Goal: Task Accomplishment & Management: Manage account settings

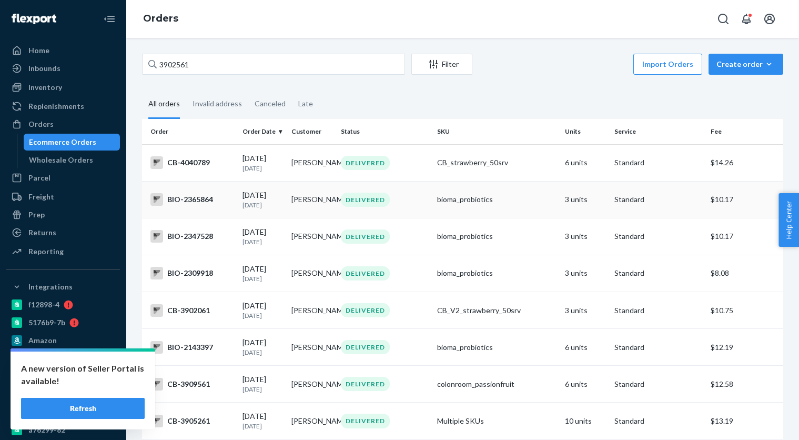
drag, startPoint x: 117, startPoint y: 405, endPoint x: 306, endPoint y: 198, distance: 280.2
click at [117, 404] on button "Refresh" at bounding box center [83, 408] width 124 height 21
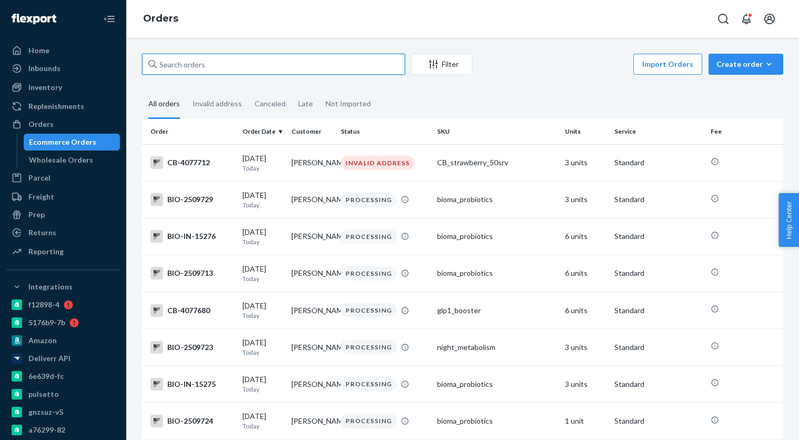
paste input "3857080"
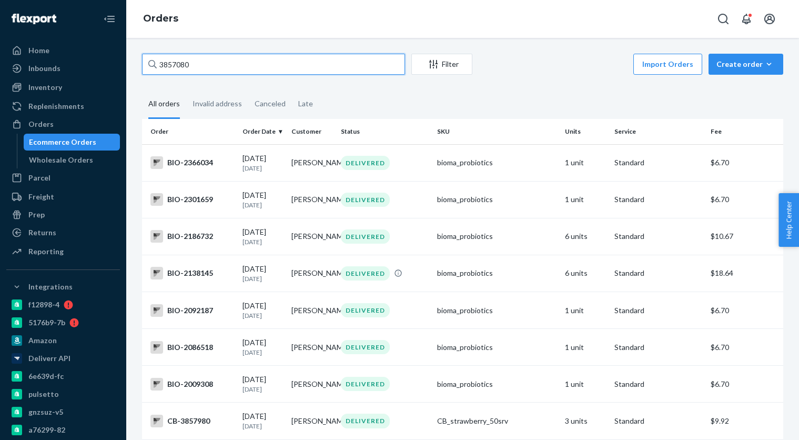
paste input "4077712"
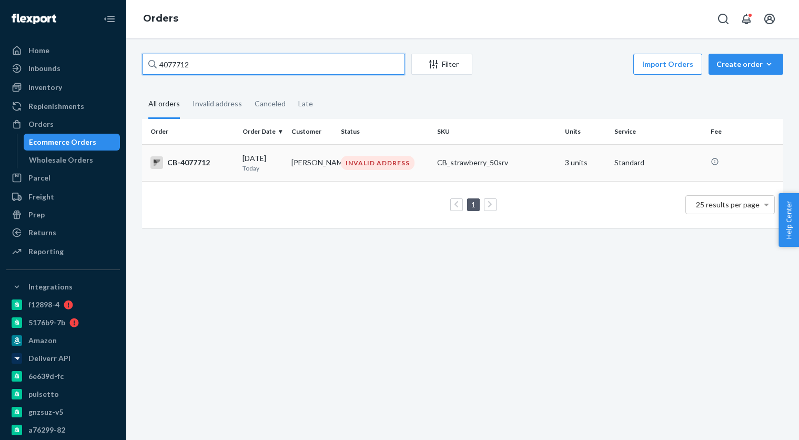
type input "4077712"
click at [298, 163] on td "Scott Pipkin" at bounding box center [311, 162] width 49 height 37
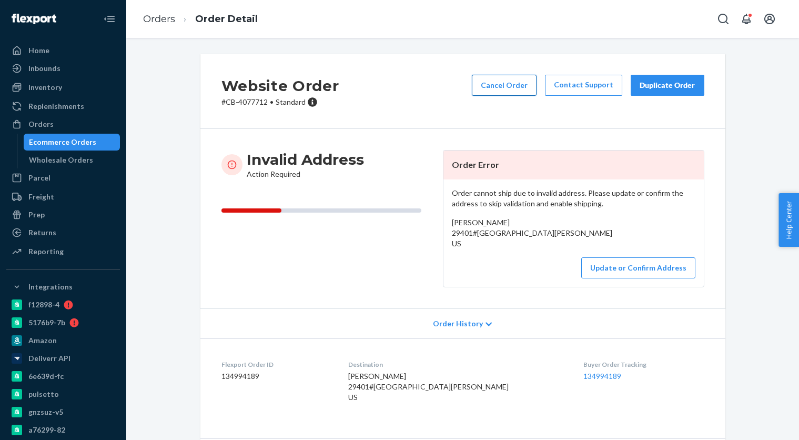
click at [496, 80] on button "Cancel Order" at bounding box center [504, 85] width 65 height 21
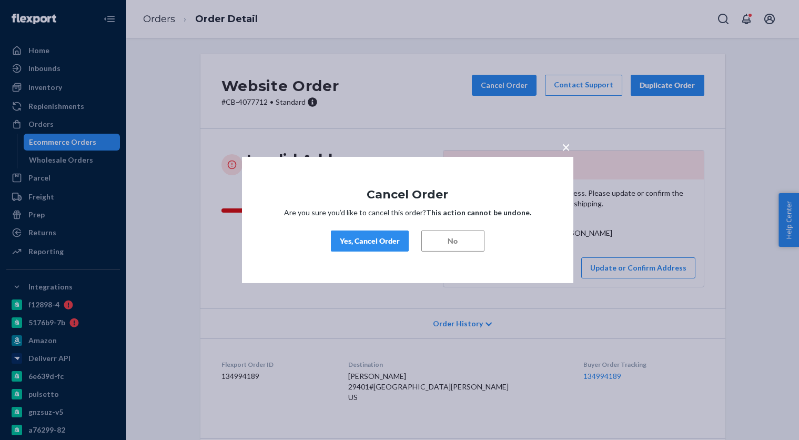
click at [383, 235] on button "Yes, Cancel Order" at bounding box center [370, 241] width 78 height 21
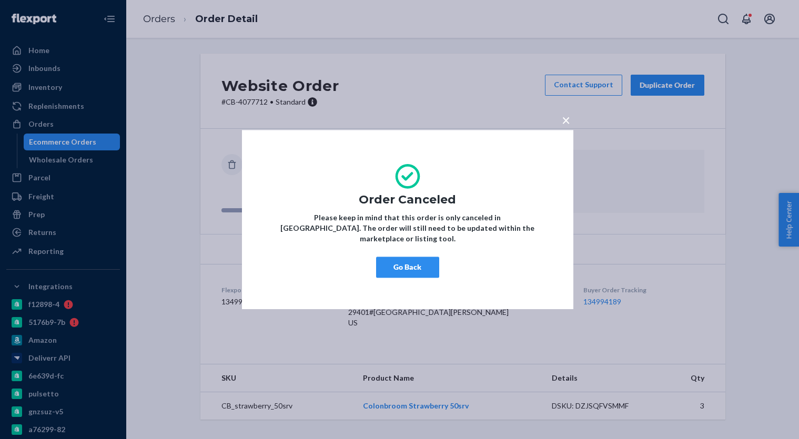
click at [405, 257] on button "Go Back" at bounding box center [407, 267] width 63 height 21
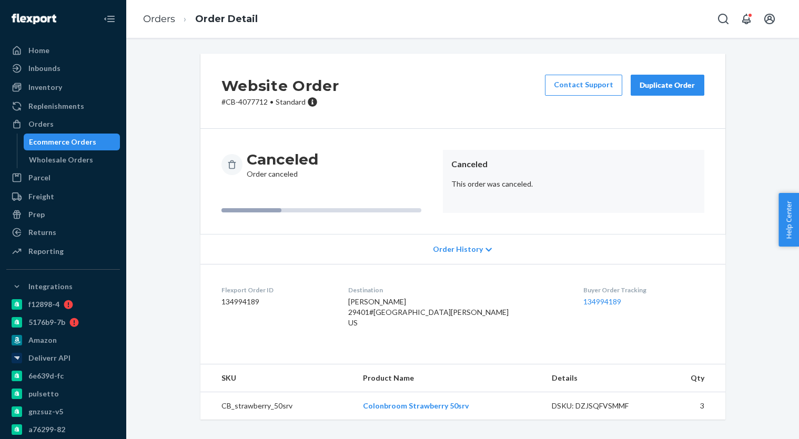
drag, startPoint x: 93, startPoint y: 143, endPoint x: 125, endPoint y: 129, distance: 35.1
click at [93, 143] on div "Ecommerce Orders" at bounding box center [72, 142] width 95 height 15
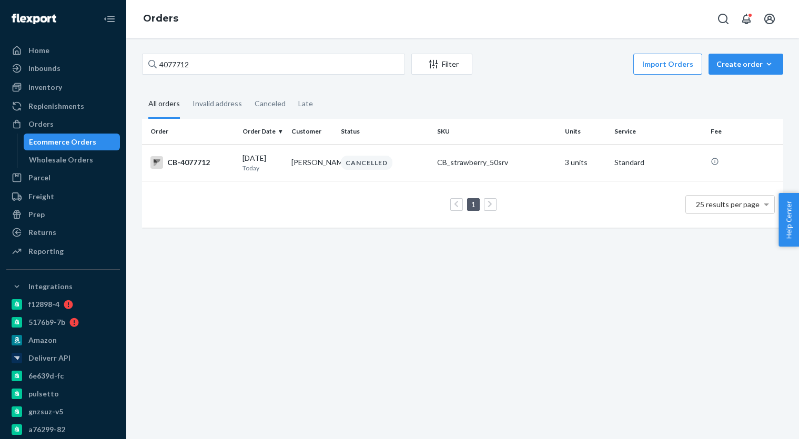
click at [61, 145] on div "Ecommerce Orders" at bounding box center [62, 142] width 67 height 11
paste input "55377"
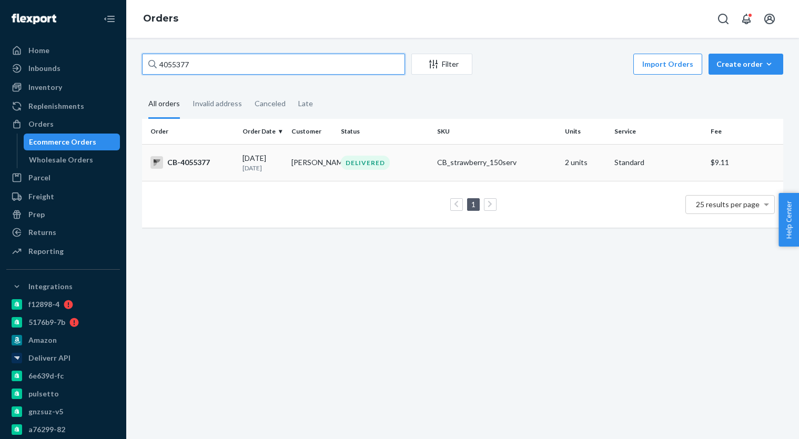
type input "4055377"
click at [276, 169] on p "4 days ago" at bounding box center [263, 168] width 41 height 9
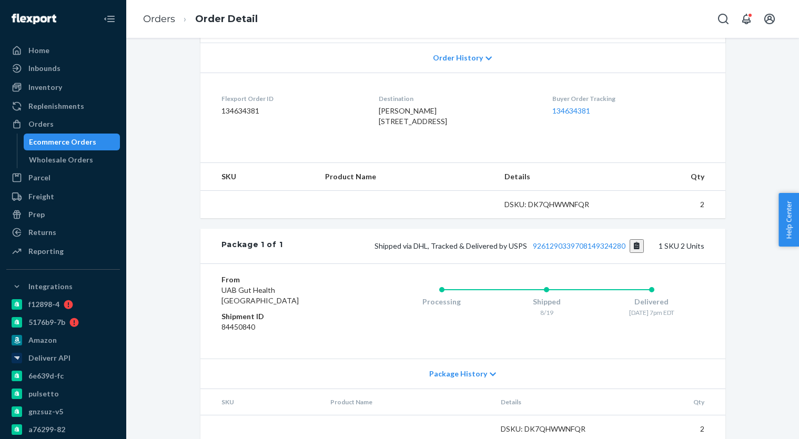
scroll to position [258, 0]
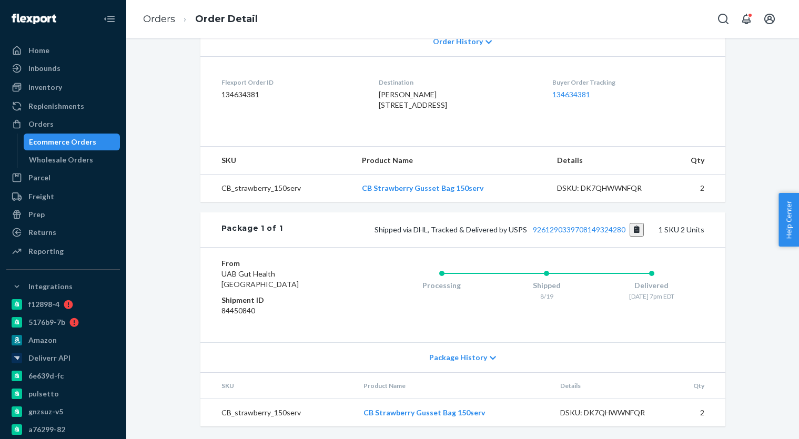
click at [96, 141] on div "Ecommerce Orders" at bounding box center [72, 142] width 95 height 15
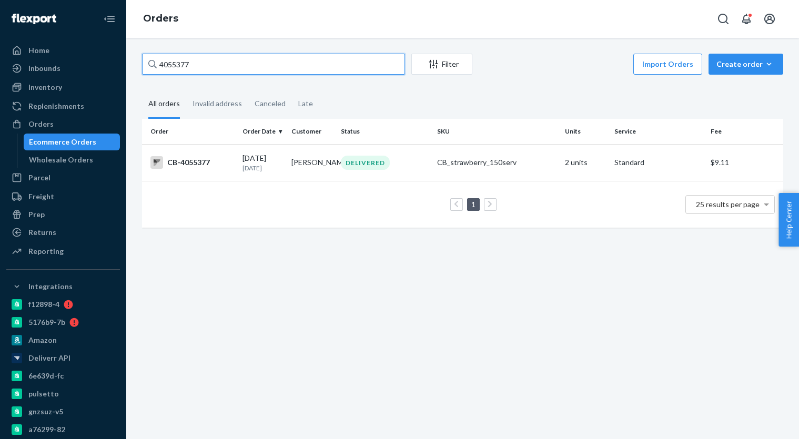
paste input "3443288"
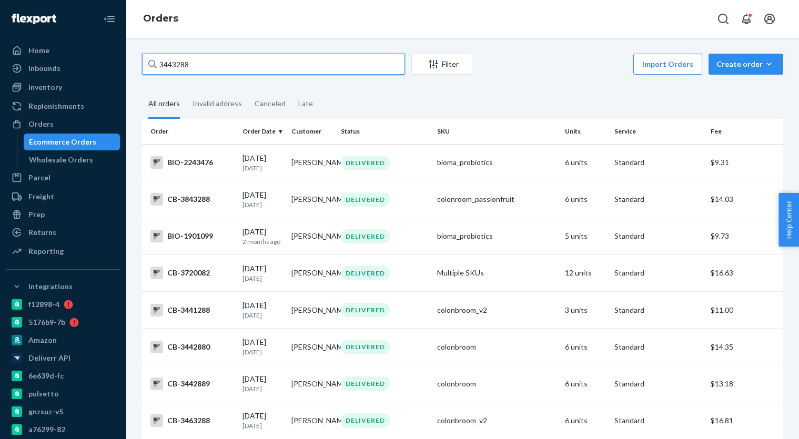
click at [255, 66] on input "3443288" at bounding box center [273, 64] width 263 height 21
paste input "4047816"
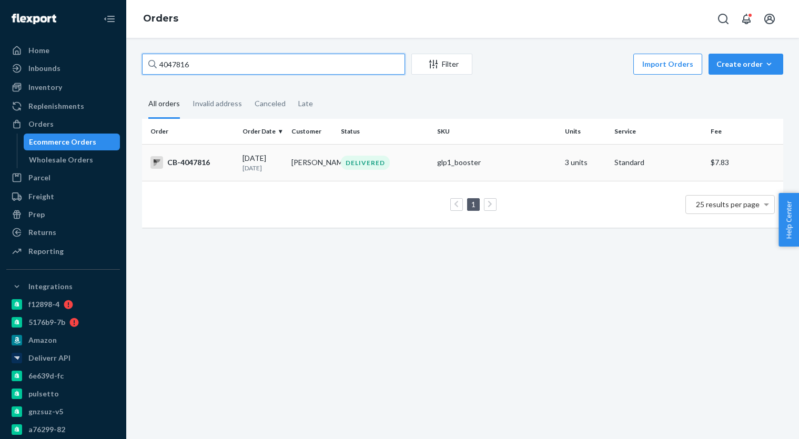
type input "4047816"
click at [276, 163] on div "08/16/2025 6 days ago" at bounding box center [263, 162] width 41 height 19
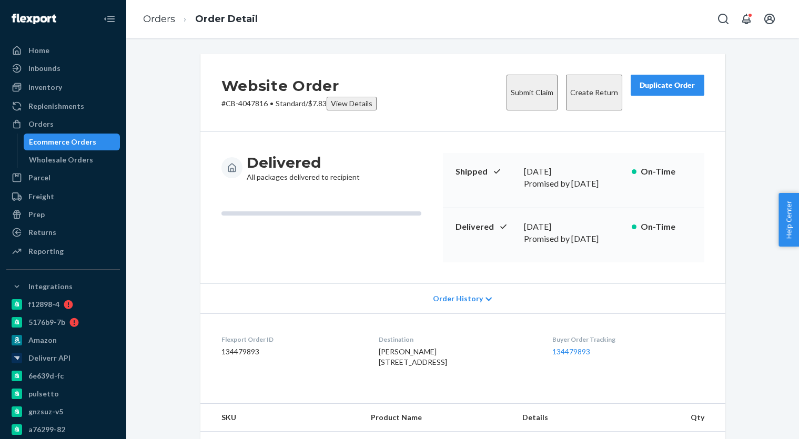
click at [579, 87] on button "Create Return" at bounding box center [594, 93] width 56 height 36
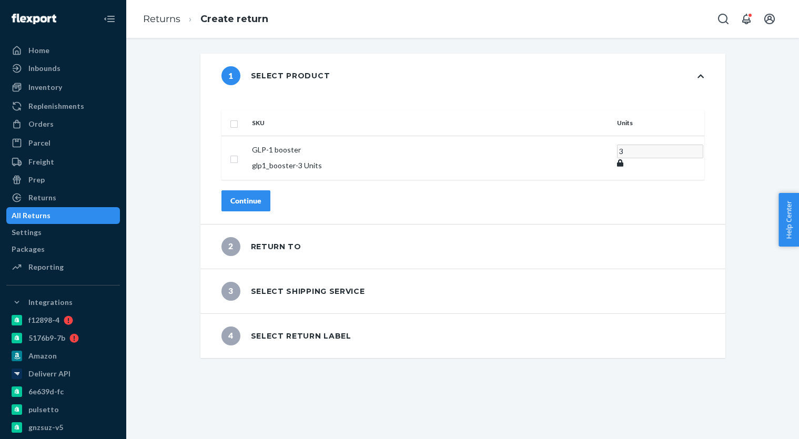
click at [238, 117] on input "checkbox" at bounding box center [234, 122] width 8 height 11
checkbox input "true"
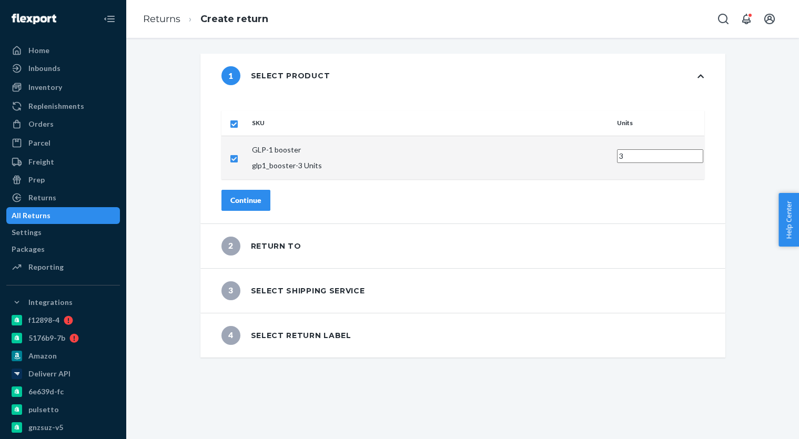
click at [262, 195] on div "Continue" at bounding box center [246, 200] width 31 height 11
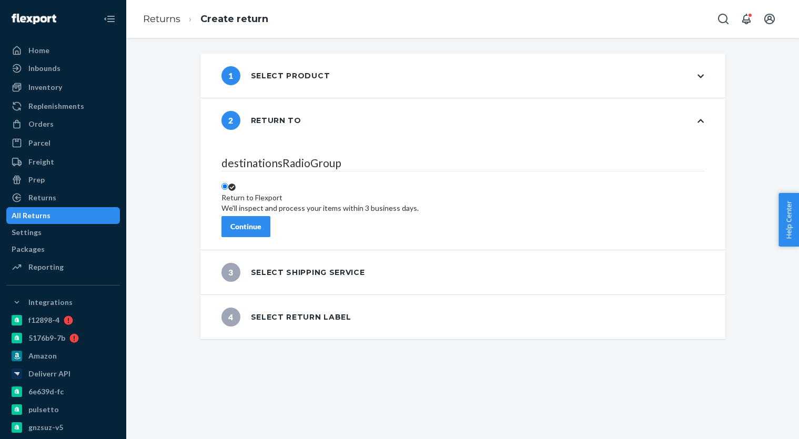
click at [262, 222] on div "Continue" at bounding box center [246, 227] width 31 height 11
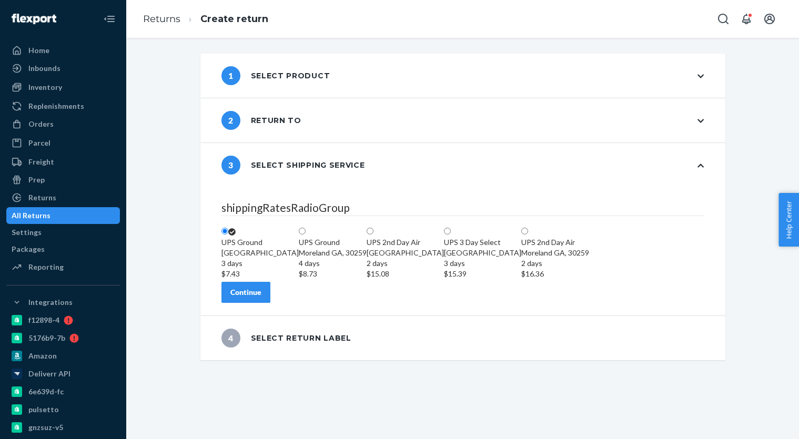
click at [271, 303] on button "Continue" at bounding box center [246, 292] width 49 height 21
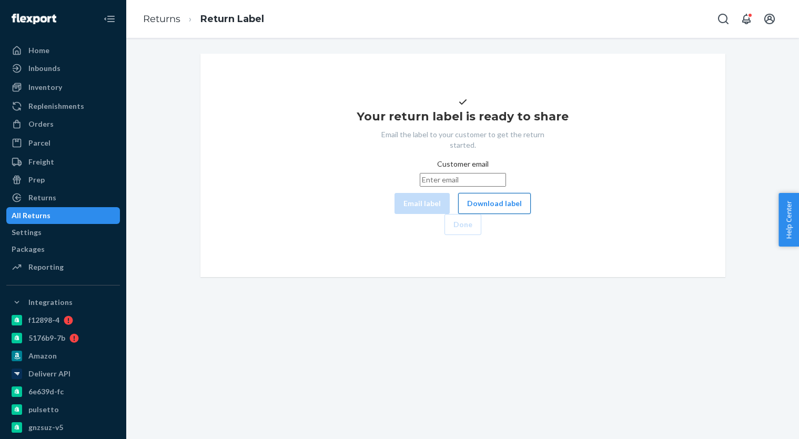
click at [461, 214] on button "Download label" at bounding box center [494, 203] width 73 height 21
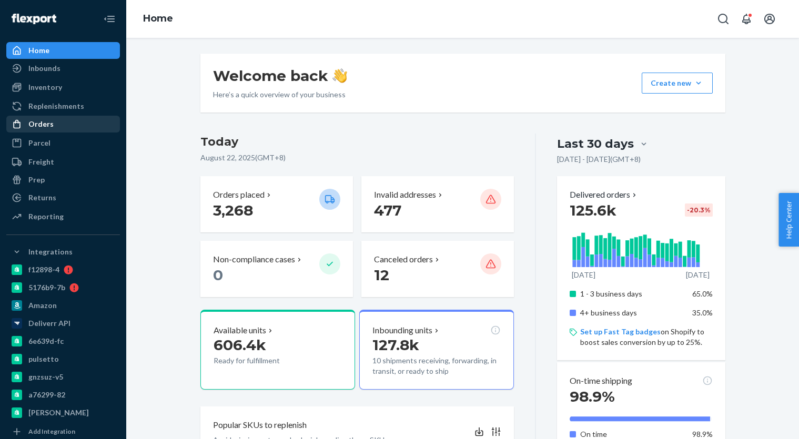
click at [50, 128] on div "Orders" at bounding box center [40, 124] width 25 height 11
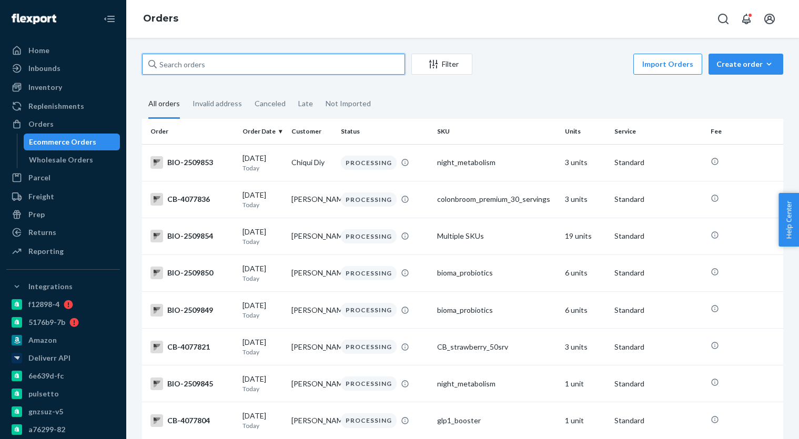
paste input "[PERSON_NAME]"
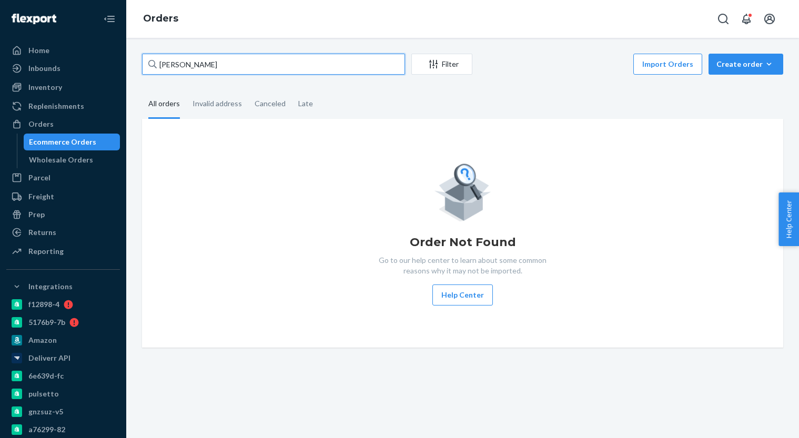
click at [223, 65] on input "Scott Sidell" at bounding box center [273, 64] width 263 height 21
paste input "4049285"
type input "4049285"
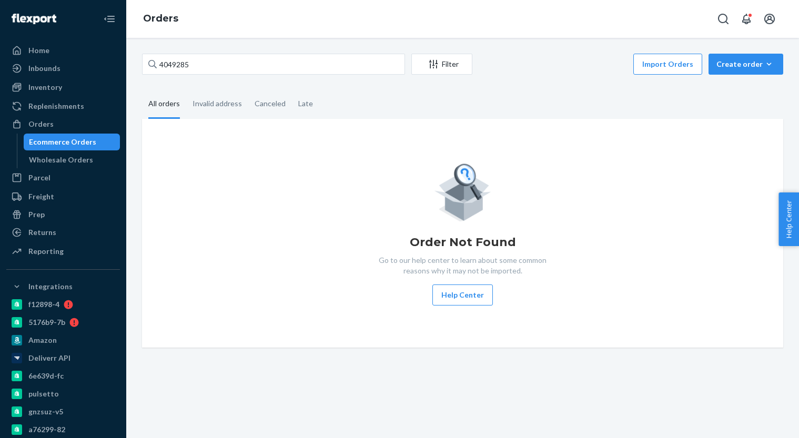
click at [124, 129] on div "Home Inbounds Shipping Plans Problems Inventory Products Branded Packaging Repl…" at bounding box center [63, 219] width 126 height 438
click at [72, 161] on div "Wholesale Orders" at bounding box center [61, 160] width 64 height 11
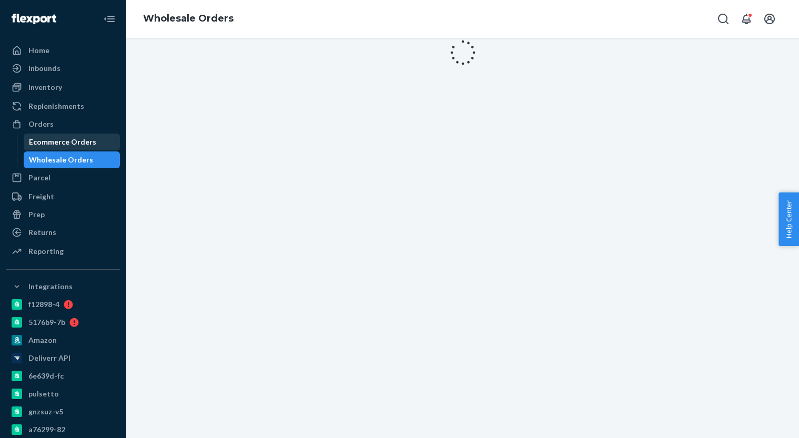
click at [78, 137] on div "Ecommerce Orders" at bounding box center [62, 142] width 67 height 11
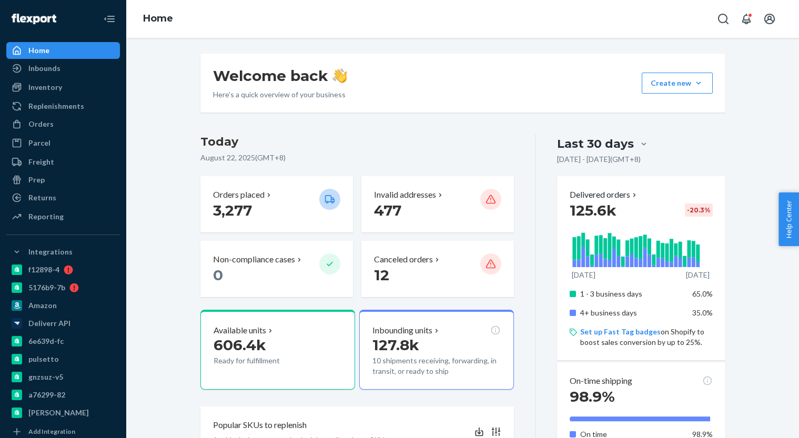
click at [47, 126] on div "Orders" at bounding box center [40, 124] width 25 height 11
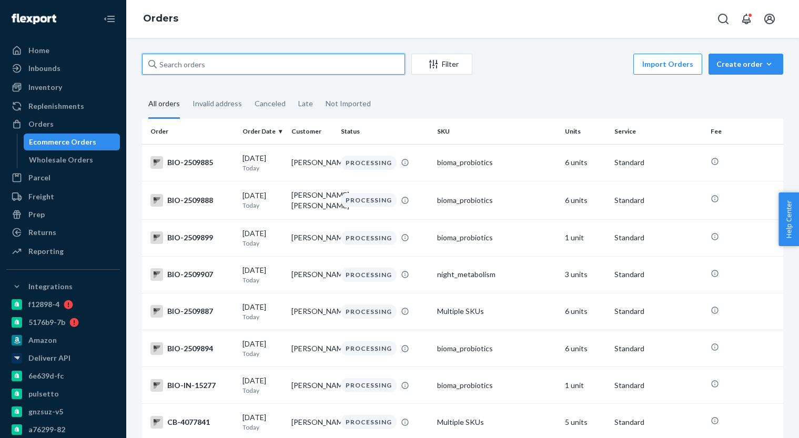
paste input "4049285"
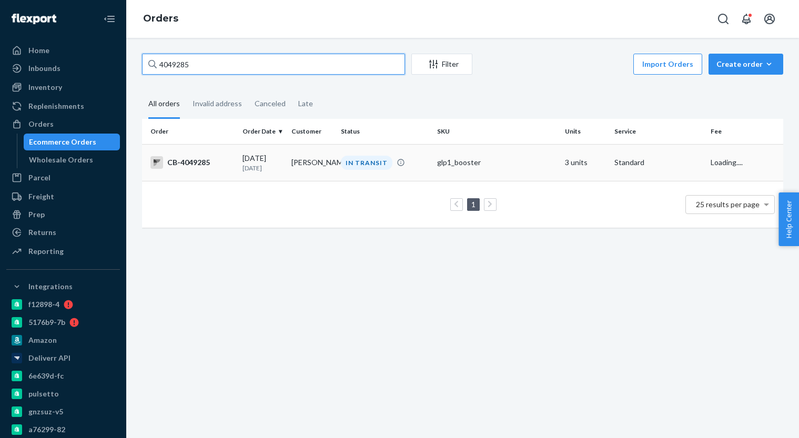
type input "4049285"
click at [279, 160] on div "08/16/2025 6 days ago" at bounding box center [263, 162] width 41 height 19
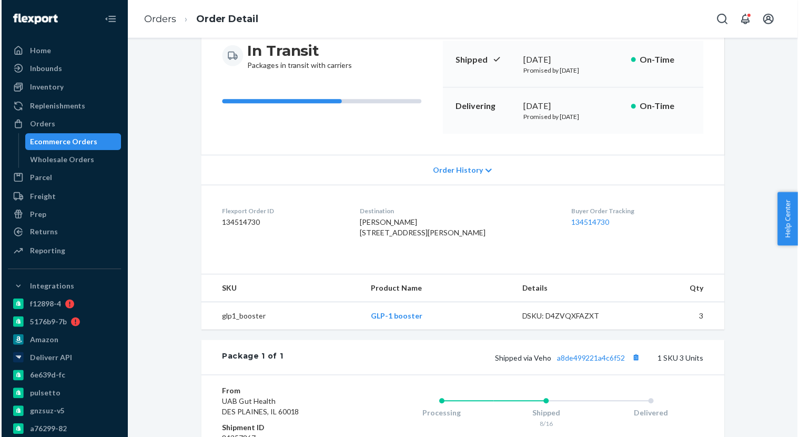
scroll to position [112, 0]
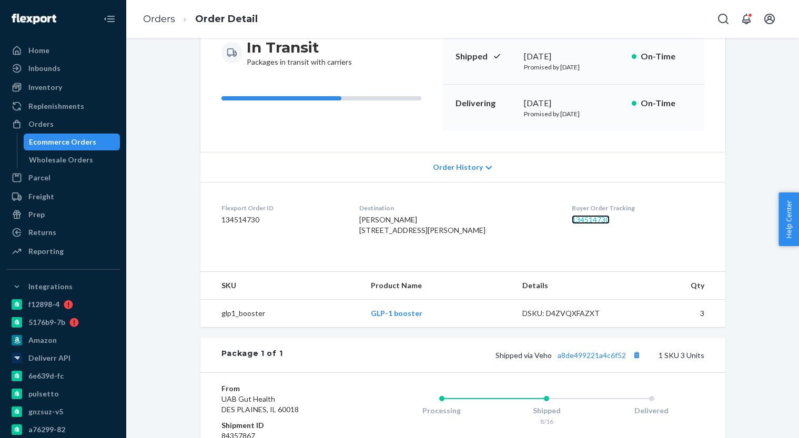
click at [582, 221] on link "134514730" at bounding box center [591, 219] width 38 height 9
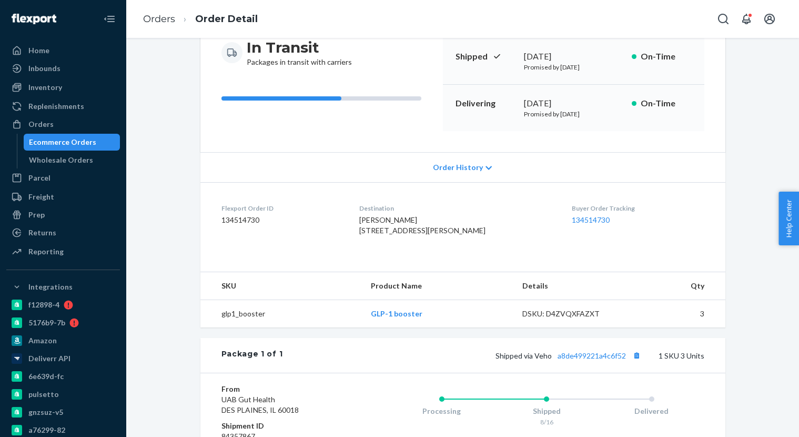
click at [49, 139] on div "Ecommerce Orders" at bounding box center [62, 142] width 67 height 11
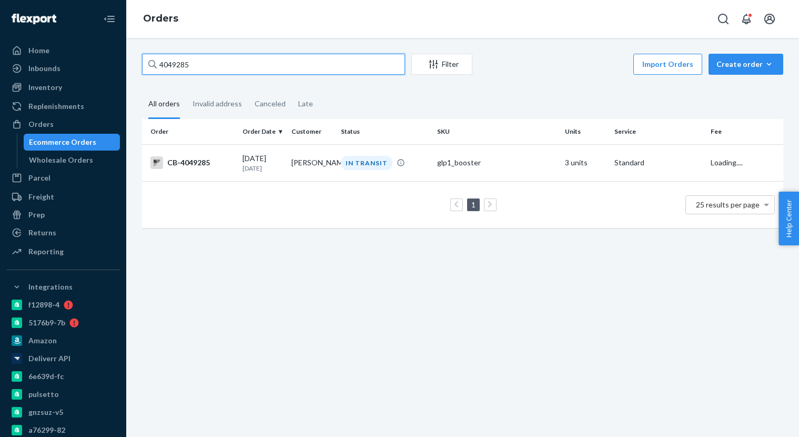
paste input "59860"
type input "4059860"
click at [294, 159] on td "Eli Stoltzfus" at bounding box center [311, 162] width 49 height 37
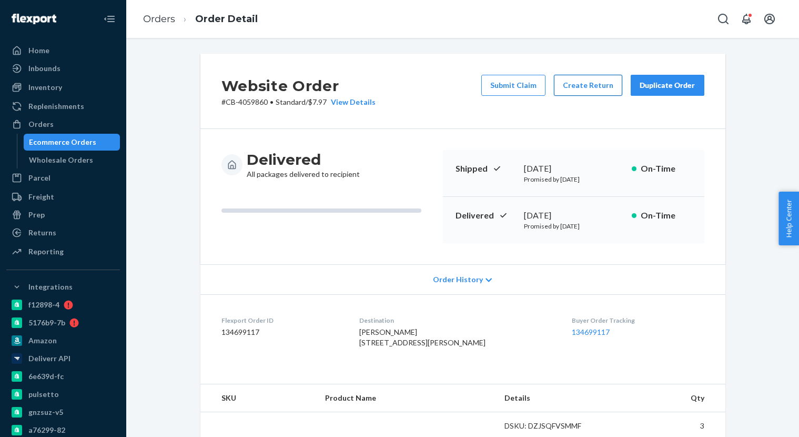
click at [596, 84] on button "Create Return" at bounding box center [588, 85] width 68 height 21
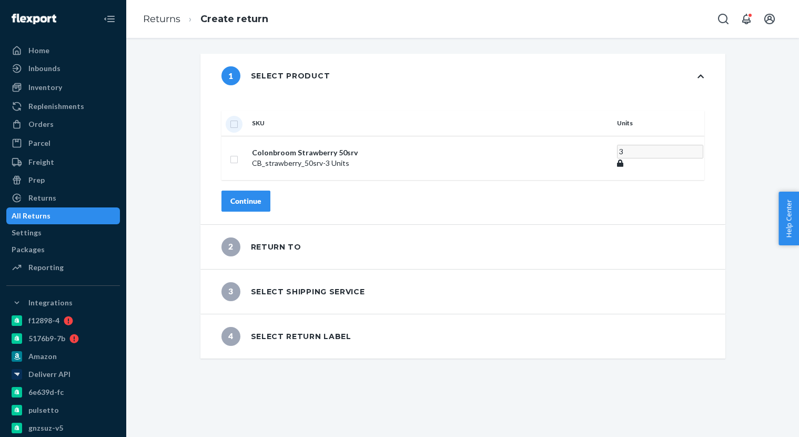
click at [238, 117] on input "checkbox" at bounding box center [234, 122] width 8 height 11
checkbox input "true"
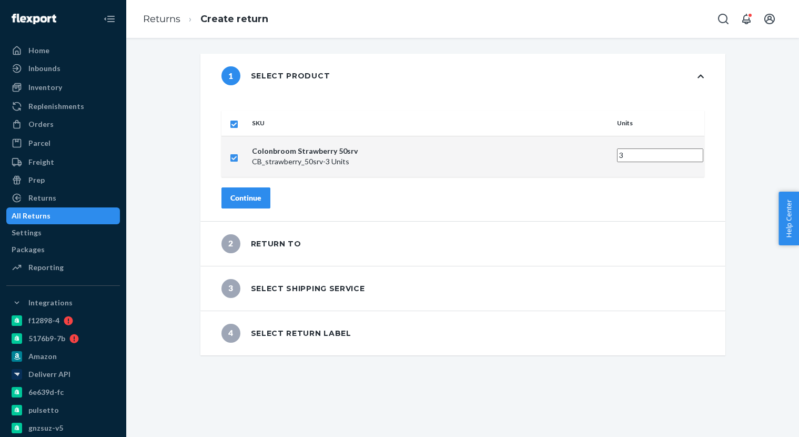
click at [262, 193] on div "Continue" at bounding box center [246, 198] width 31 height 11
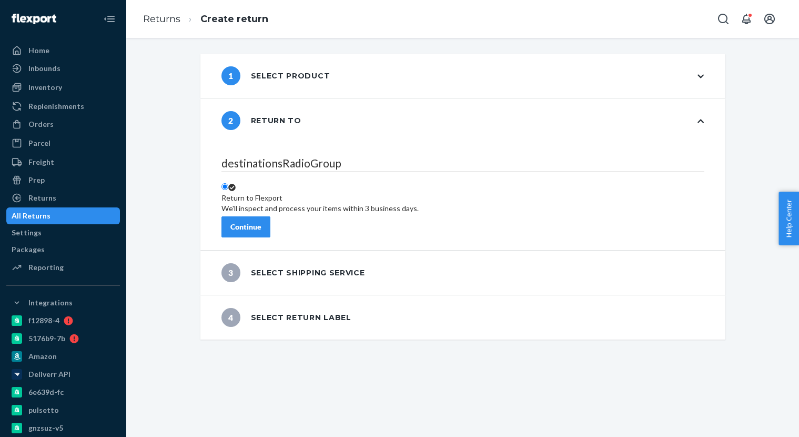
click at [262, 222] on div "Continue" at bounding box center [246, 227] width 31 height 11
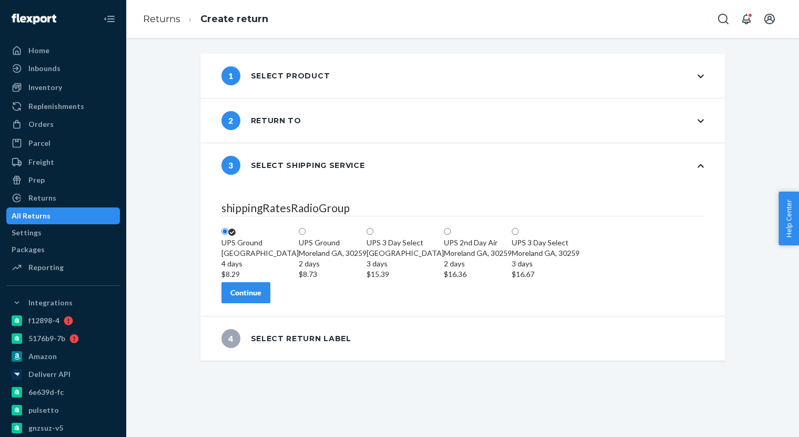
click at [262, 298] on div "Continue" at bounding box center [246, 292] width 31 height 11
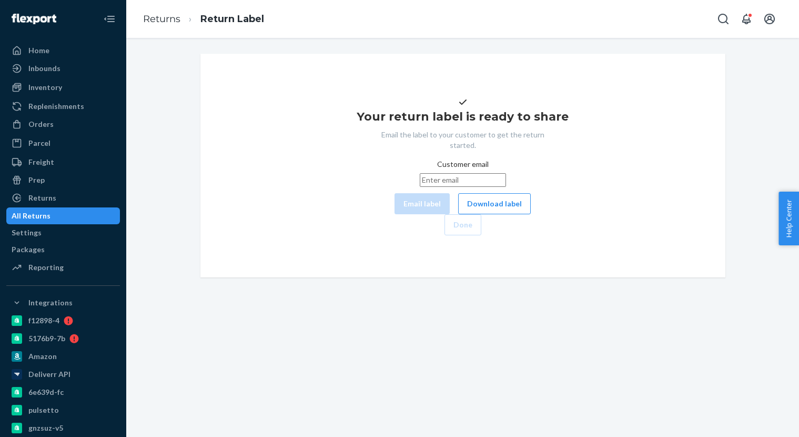
click at [435, 214] on div "Customer email Email label Download label" at bounding box center [463, 186] width 136 height 55
click at [458, 214] on button "Download label" at bounding box center [494, 203] width 73 height 21
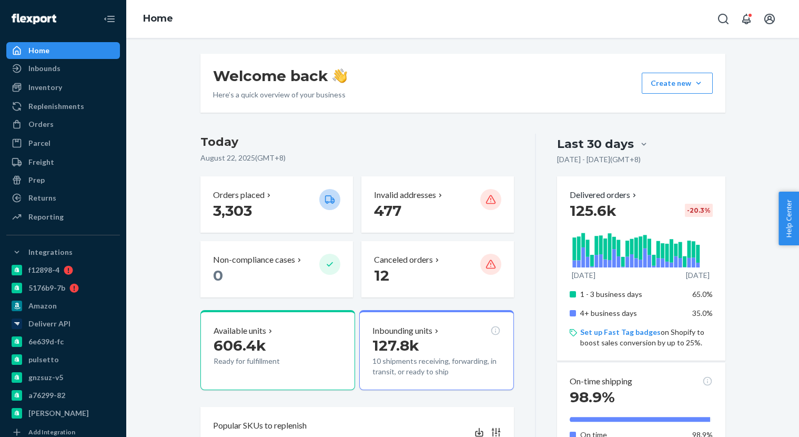
click at [56, 121] on div "Orders" at bounding box center [63, 124] width 112 height 15
